Goal: Task Accomplishment & Management: Use online tool/utility

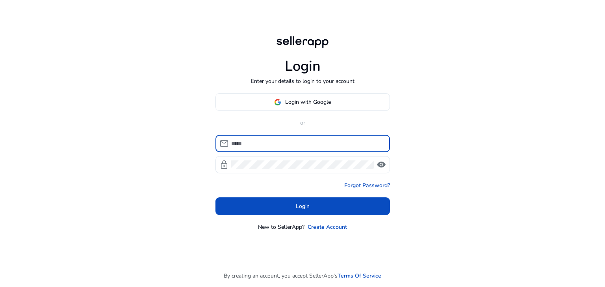
click at [283, 139] on input at bounding box center [307, 143] width 152 height 9
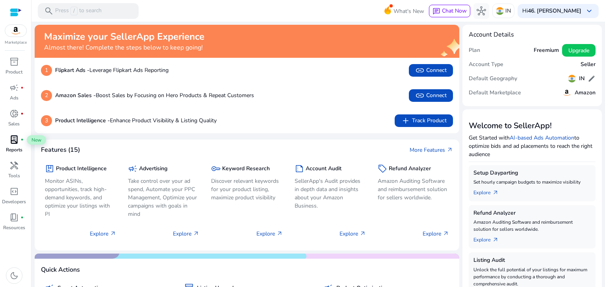
click at [14, 141] on span "lab_profile" at bounding box center [13, 139] width 9 height 9
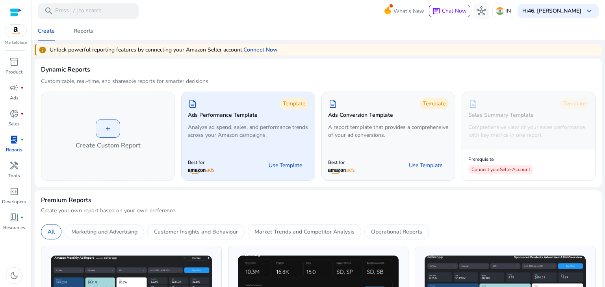
scroll to position [39, 0]
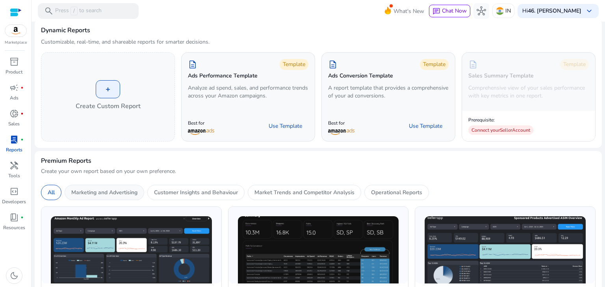
click at [130, 192] on p "Marketing and Advertising" at bounding box center [104, 193] width 66 height 8
click at [179, 192] on p "Customer Insights and Behaviour" at bounding box center [196, 193] width 84 height 8
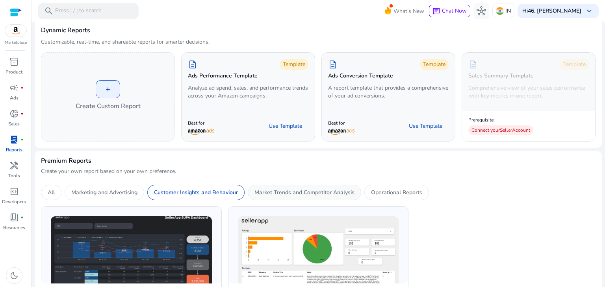
click at [269, 194] on p "Market Trends and Competitor Analysis" at bounding box center [304, 193] width 100 height 8
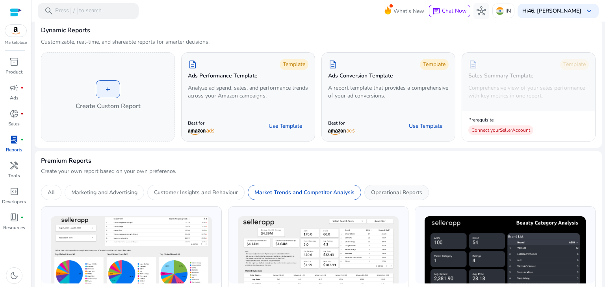
click at [384, 195] on p "Operational Reports" at bounding box center [396, 193] width 51 height 8
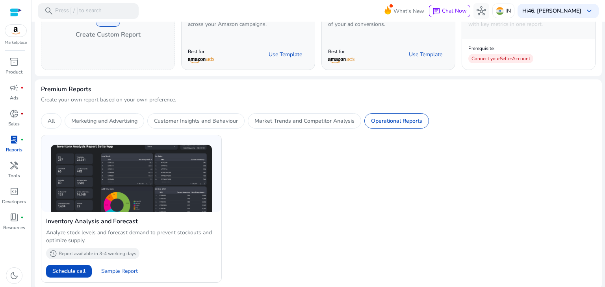
scroll to position [115, 0]
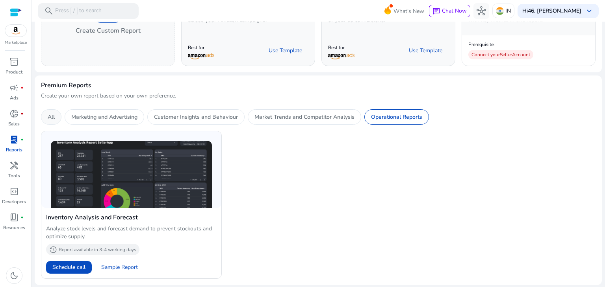
click at [54, 117] on p "All" at bounding box center [51, 117] width 7 height 8
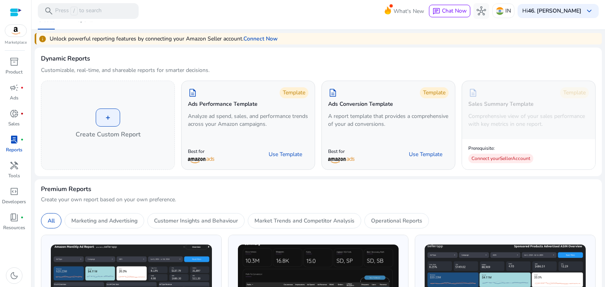
scroll to position [0, 0]
